Goal: Submit feedback/report problem: Submit feedback/report problem

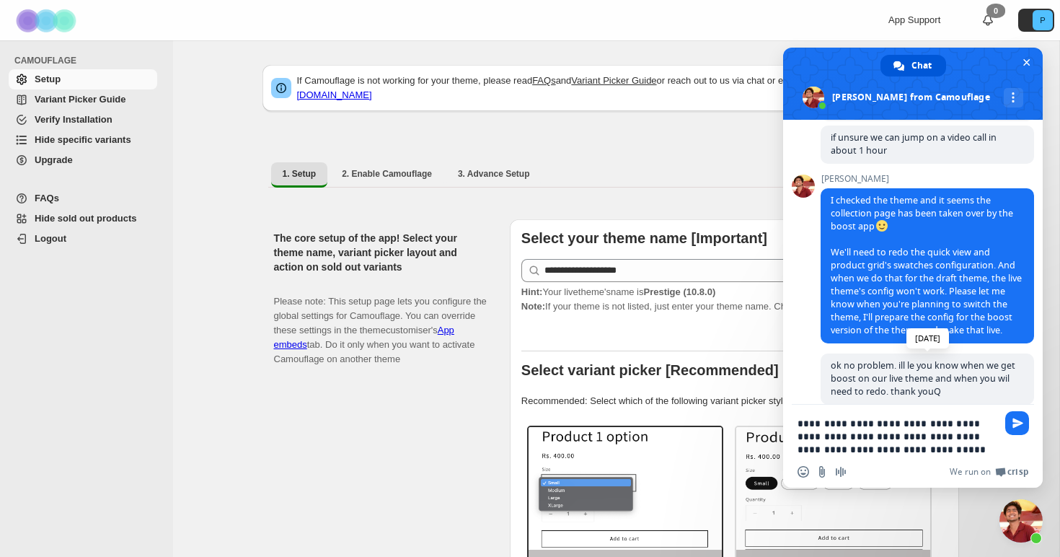
scroll to position [707, 0]
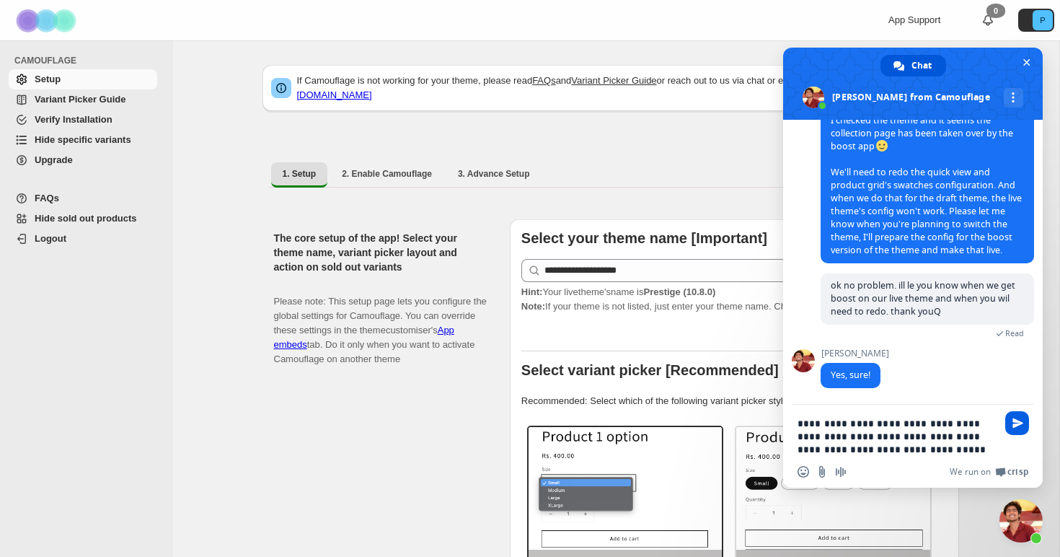
type textarea "**********"
click at [1022, 423] on span "Send" at bounding box center [1018, 423] width 11 height 11
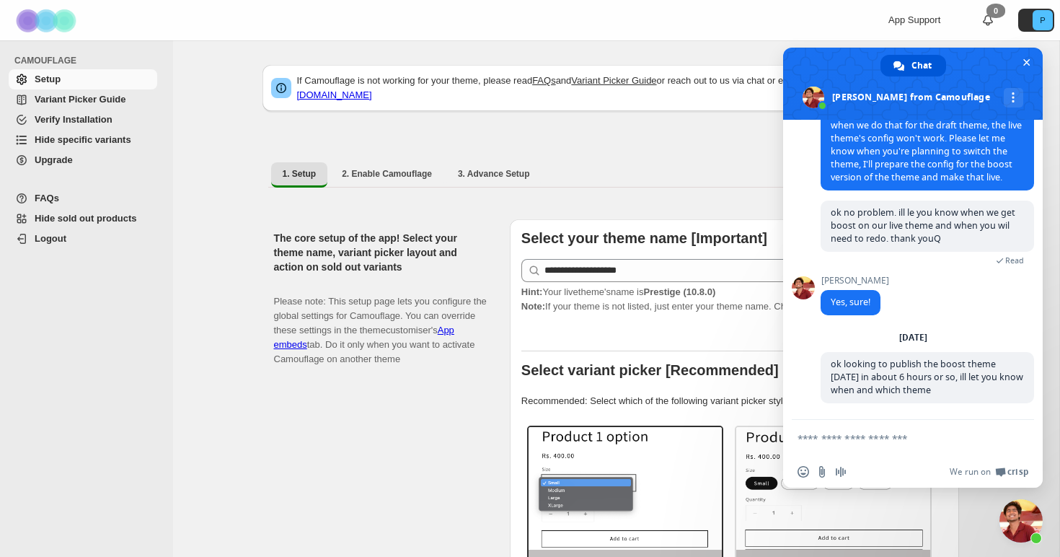
scroll to position [781, 0]
